Goal: Check status

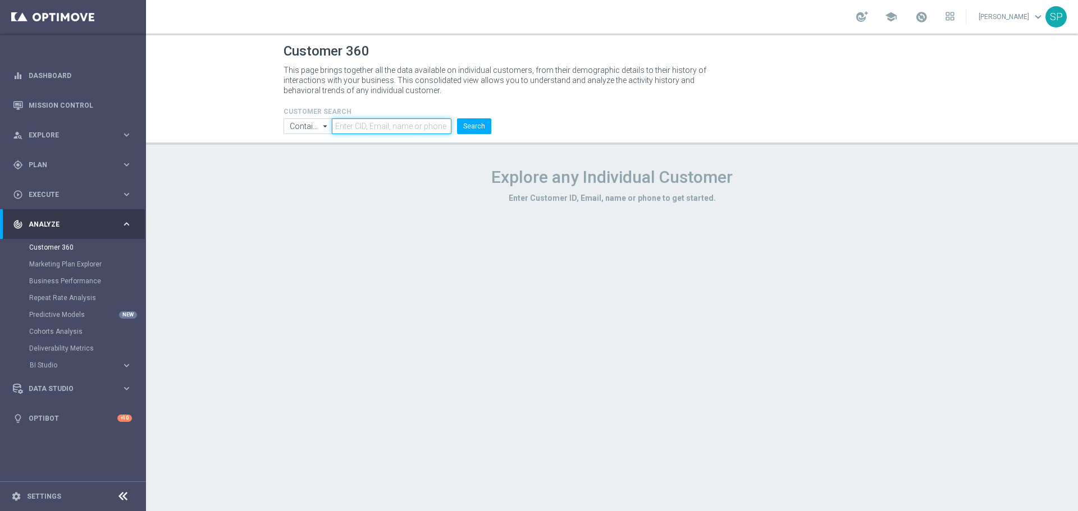
paste input "1135639"
type input "1135639"
click at [480, 127] on button "Search" at bounding box center [474, 126] width 34 height 16
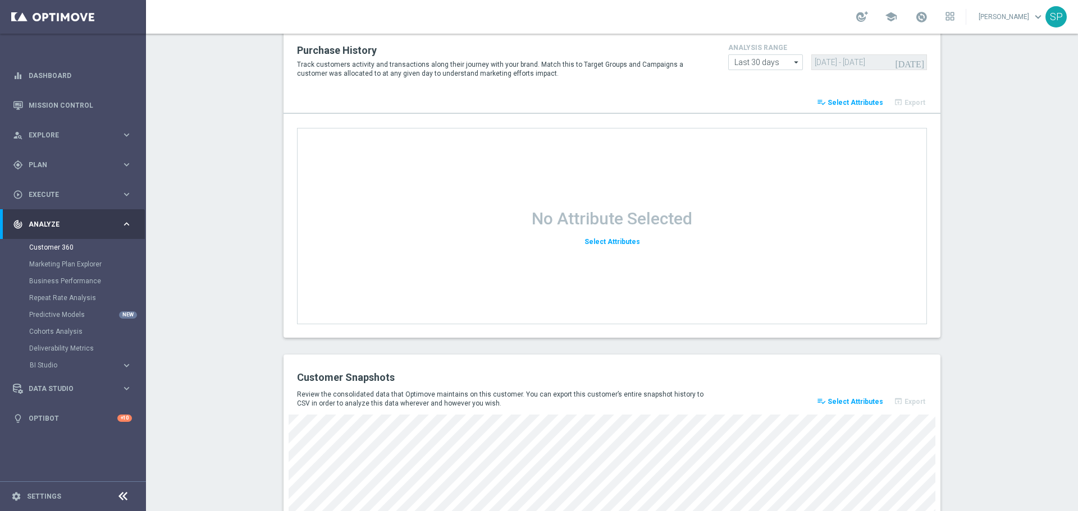
scroll to position [1440, 0]
